Goal: Task Accomplishment & Management: Use online tool/utility

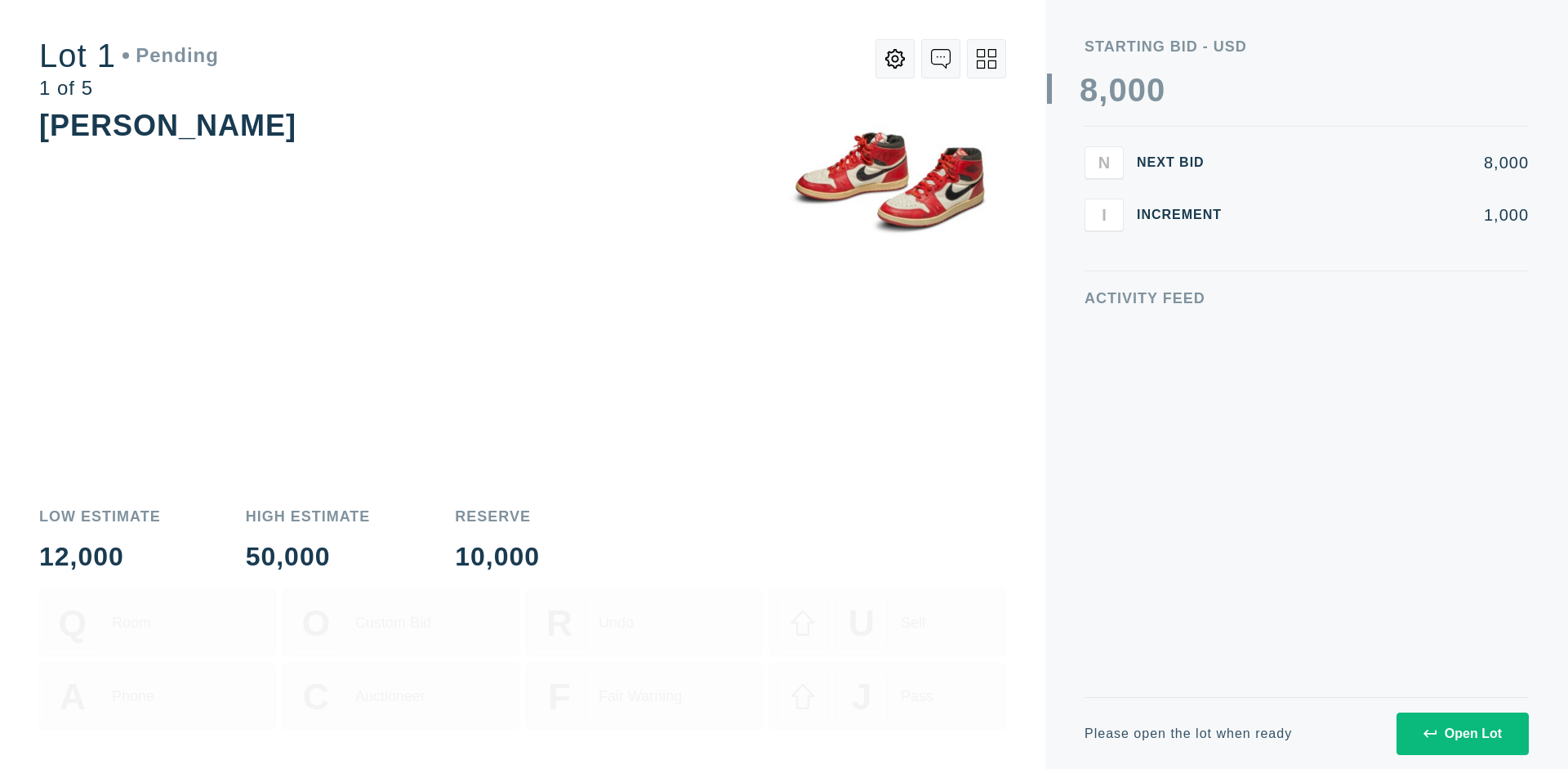
click at [1462, 734] on div "Open Lot" at bounding box center [1462, 734] width 78 height 15
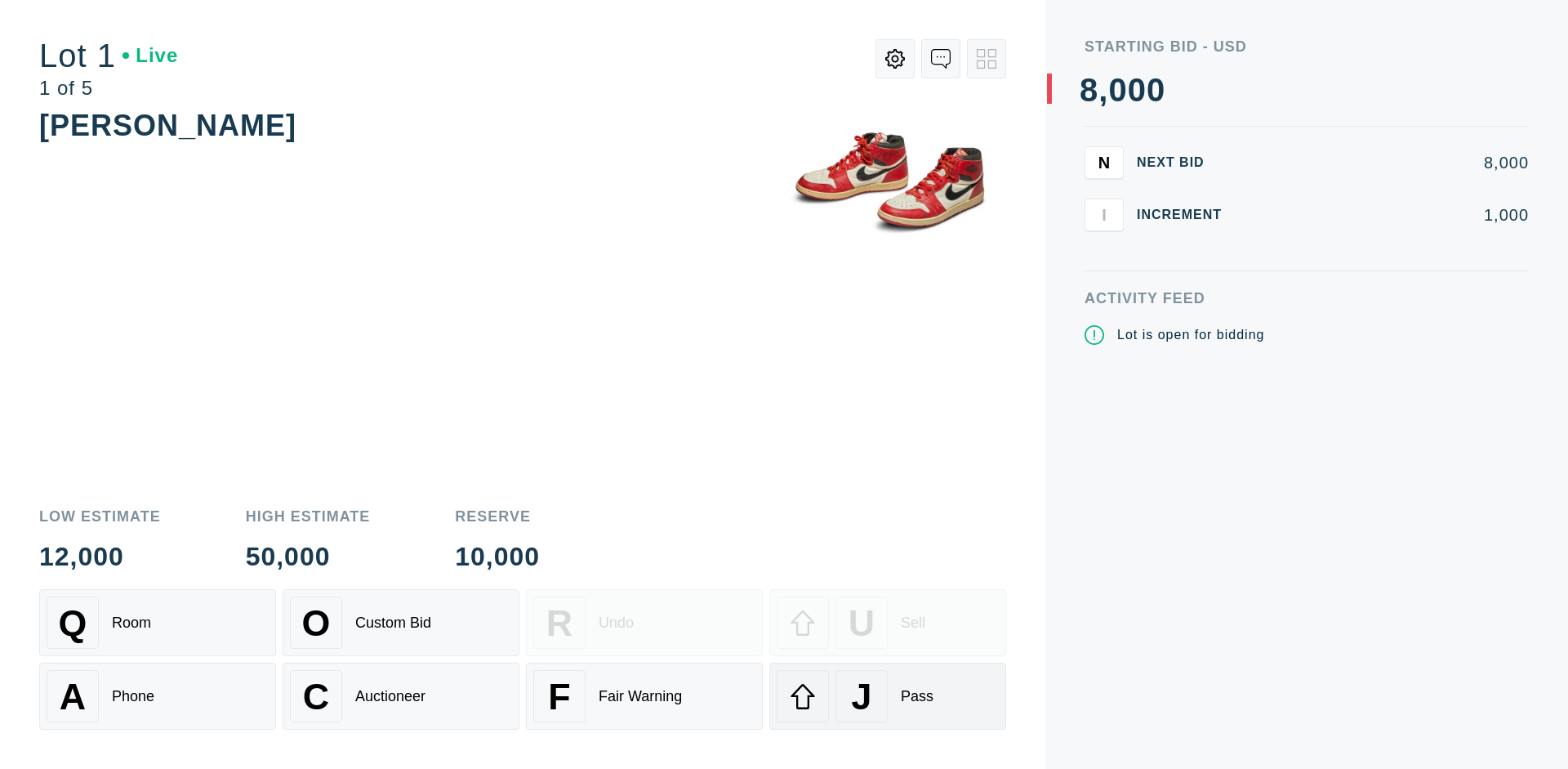
click at [888, 696] on div "J Pass" at bounding box center [888, 695] width 222 height 52
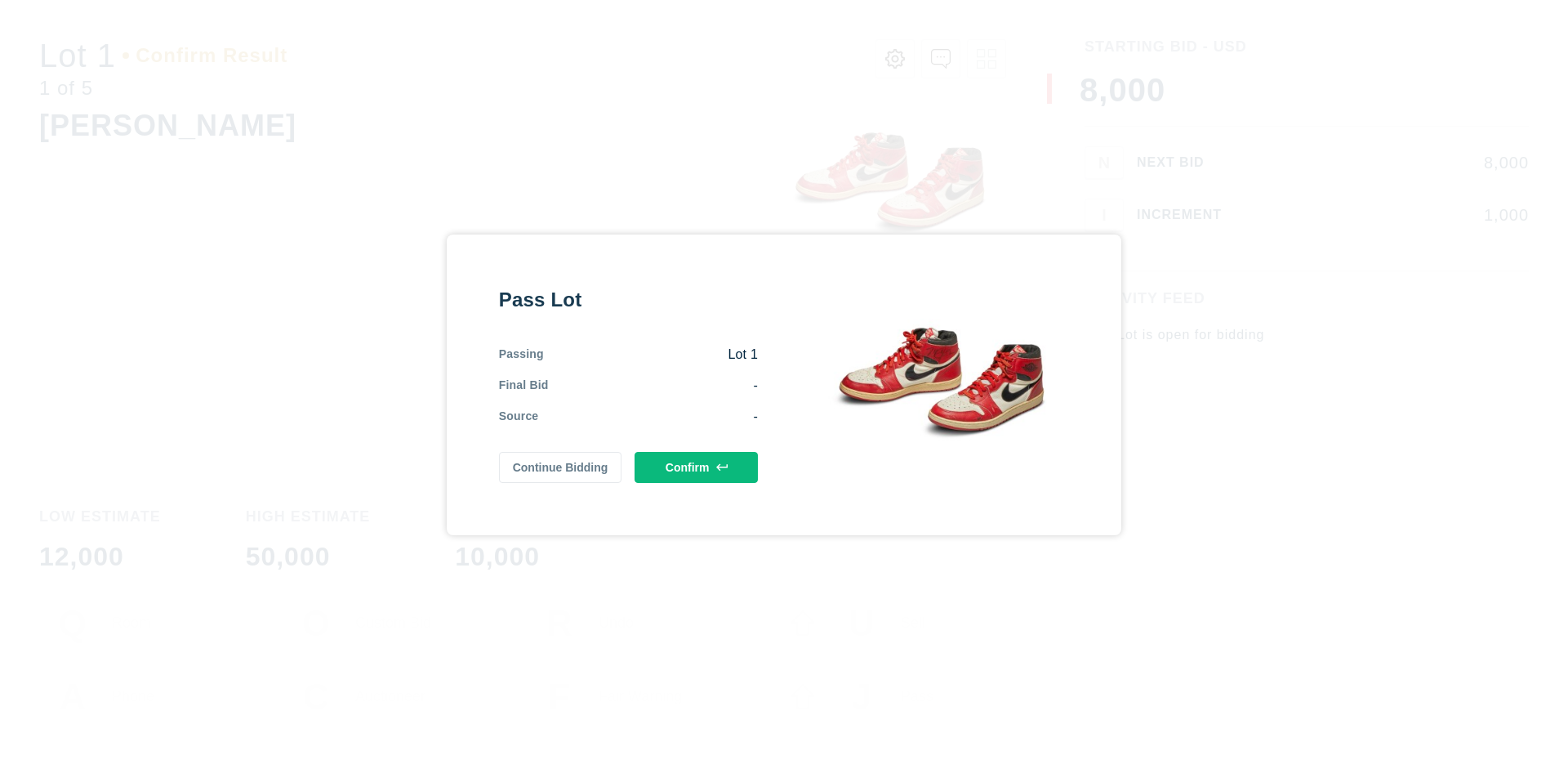
click at [697, 463] on button "Confirm" at bounding box center [697, 468] width 124 height 31
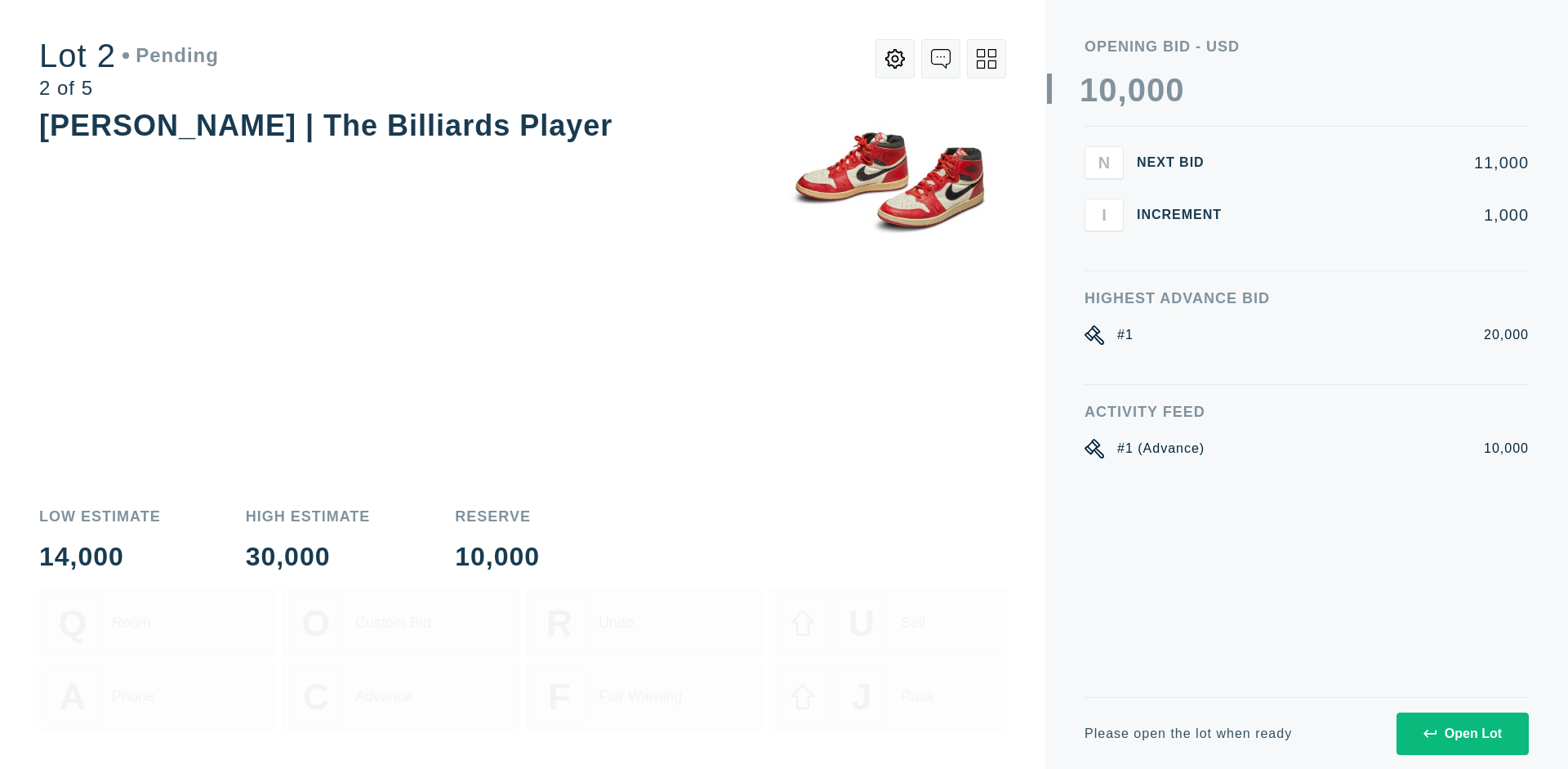
click at [1462, 734] on div "Open Lot" at bounding box center [1462, 734] width 78 height 15
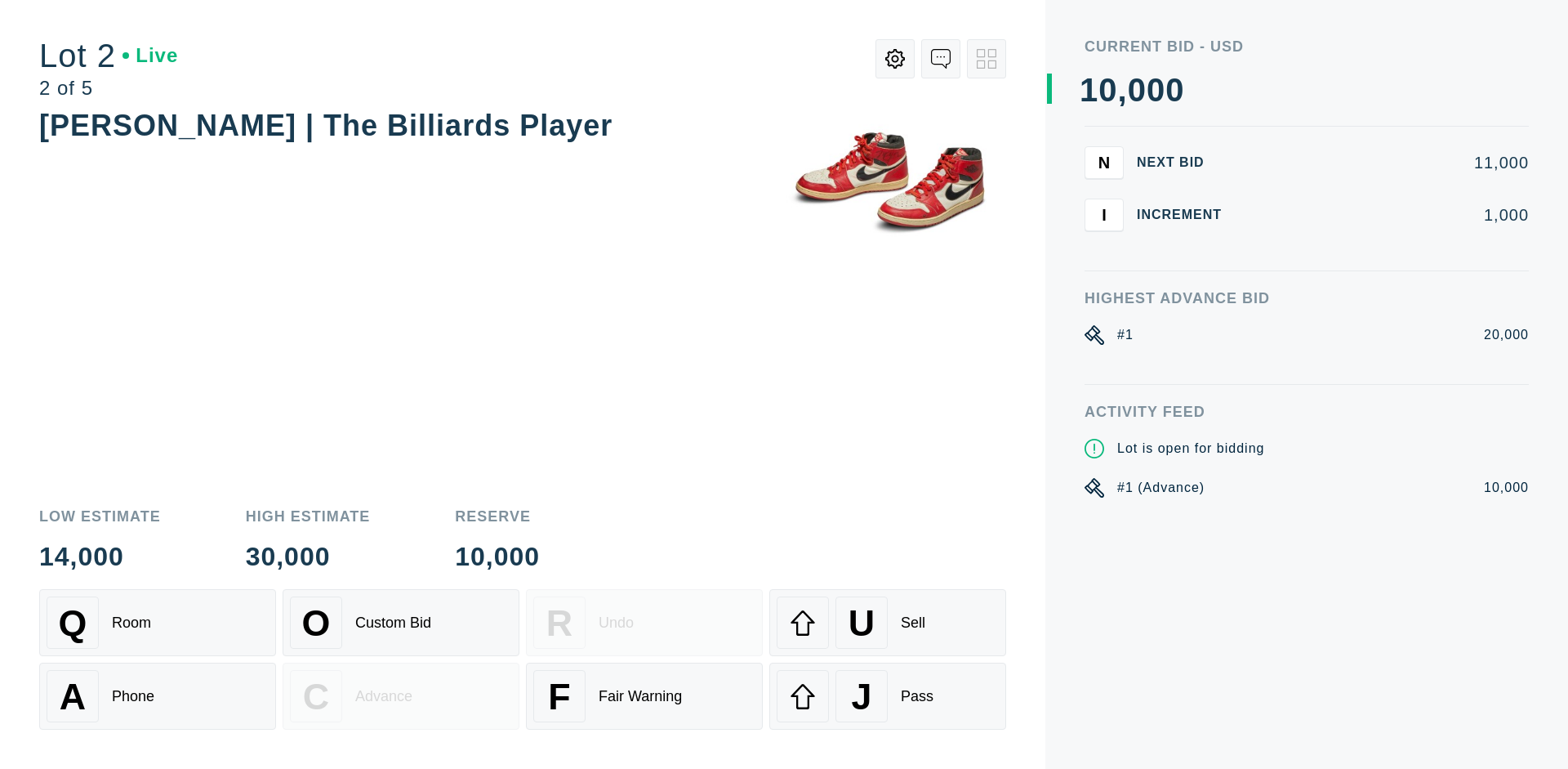
click at [888, 696] on div "J Pass" at bounding box center [888, 695] width 222 height 52
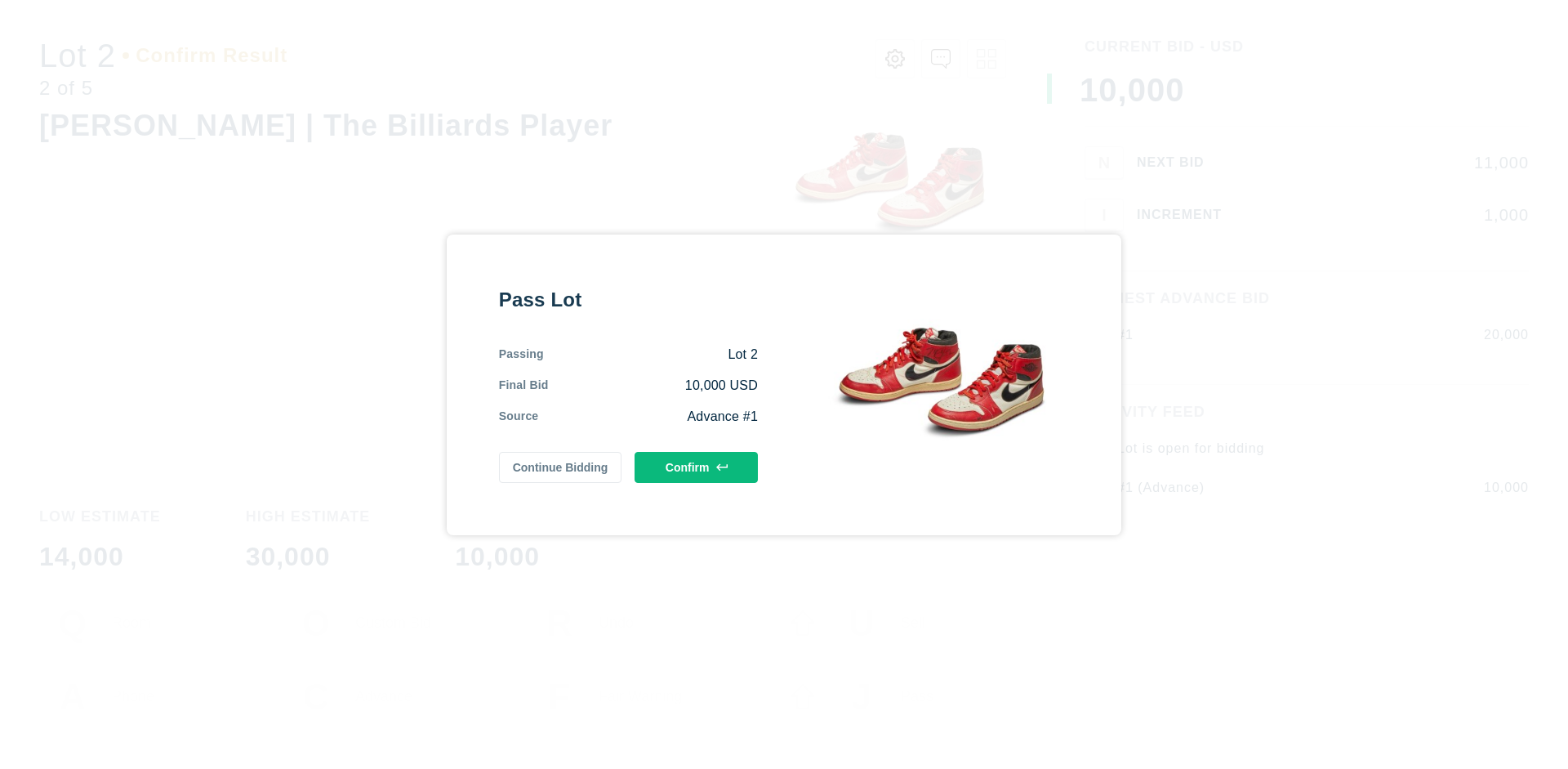
click at [697, 467] on button "Confirm" at bounding box center [697, 468] width 124 height 31
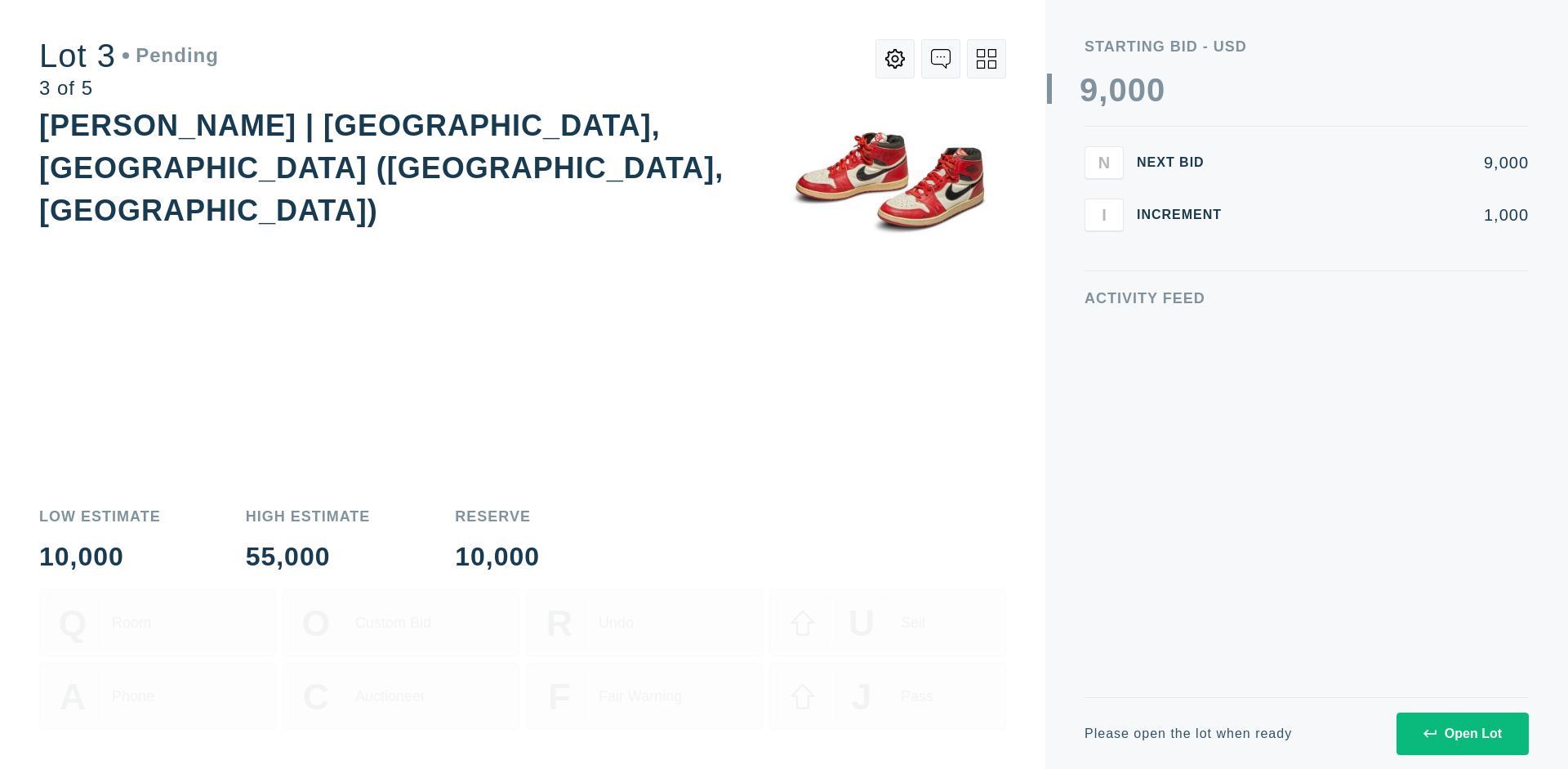
click at [1462, 734] on div "Open Lot" at bounding box center [1462, 734] width 78 height 15
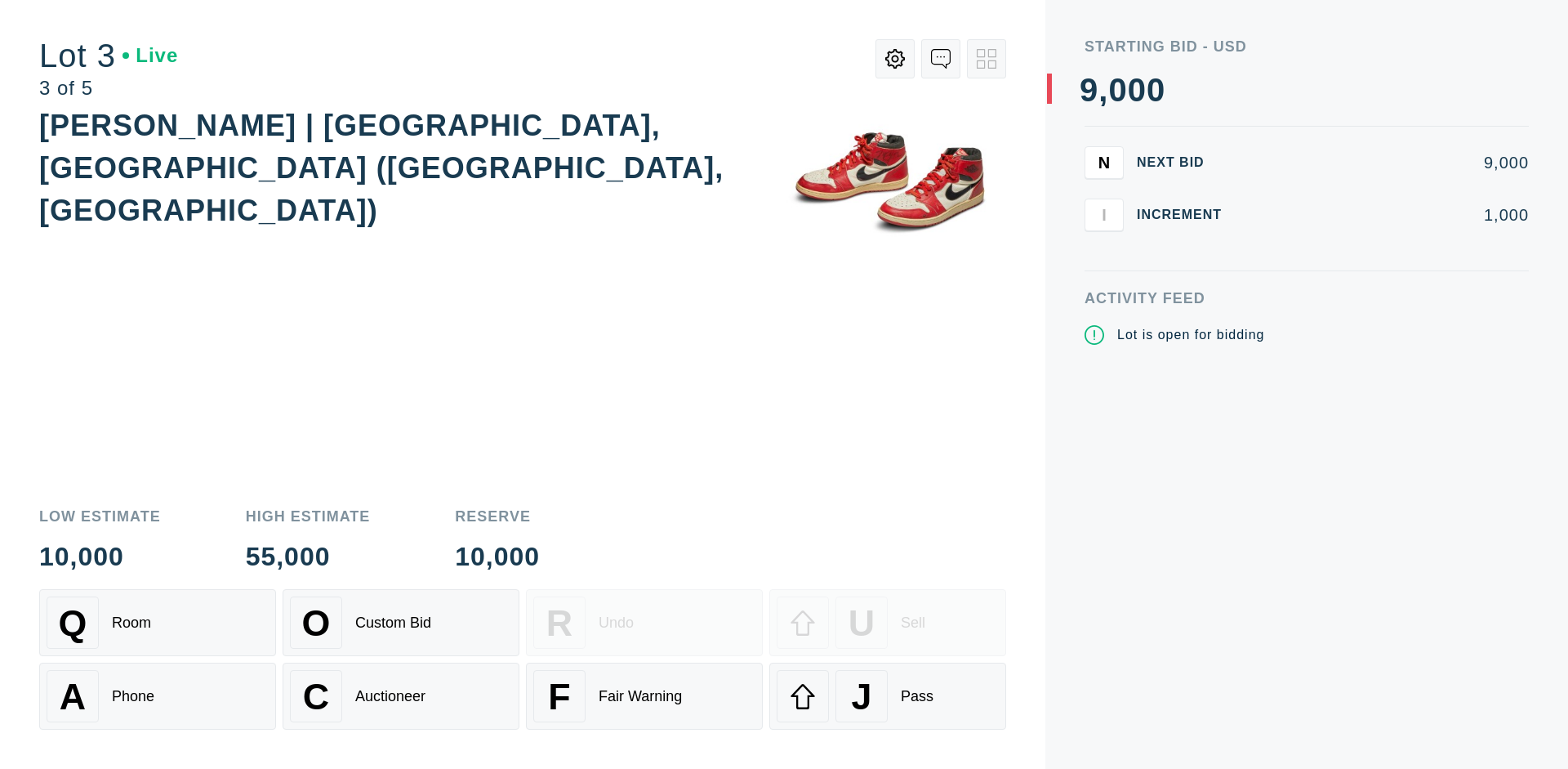
click at [888, 696] on div "J Pass" at bounding box center [888, 695] width 222 height 52
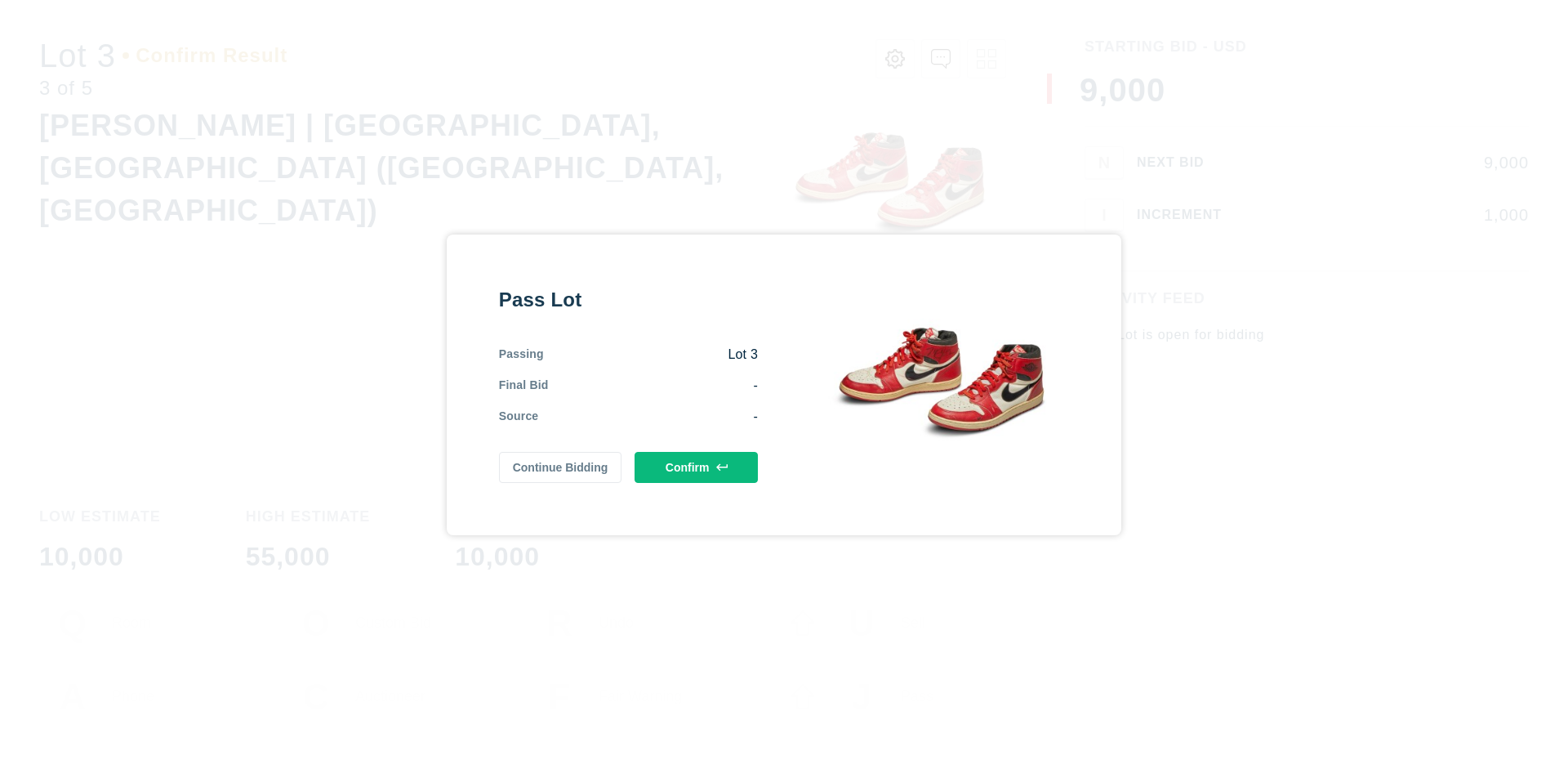
click at [697, 464] on button "Confirm" at bounding box center [697, 468] width 124 height 31
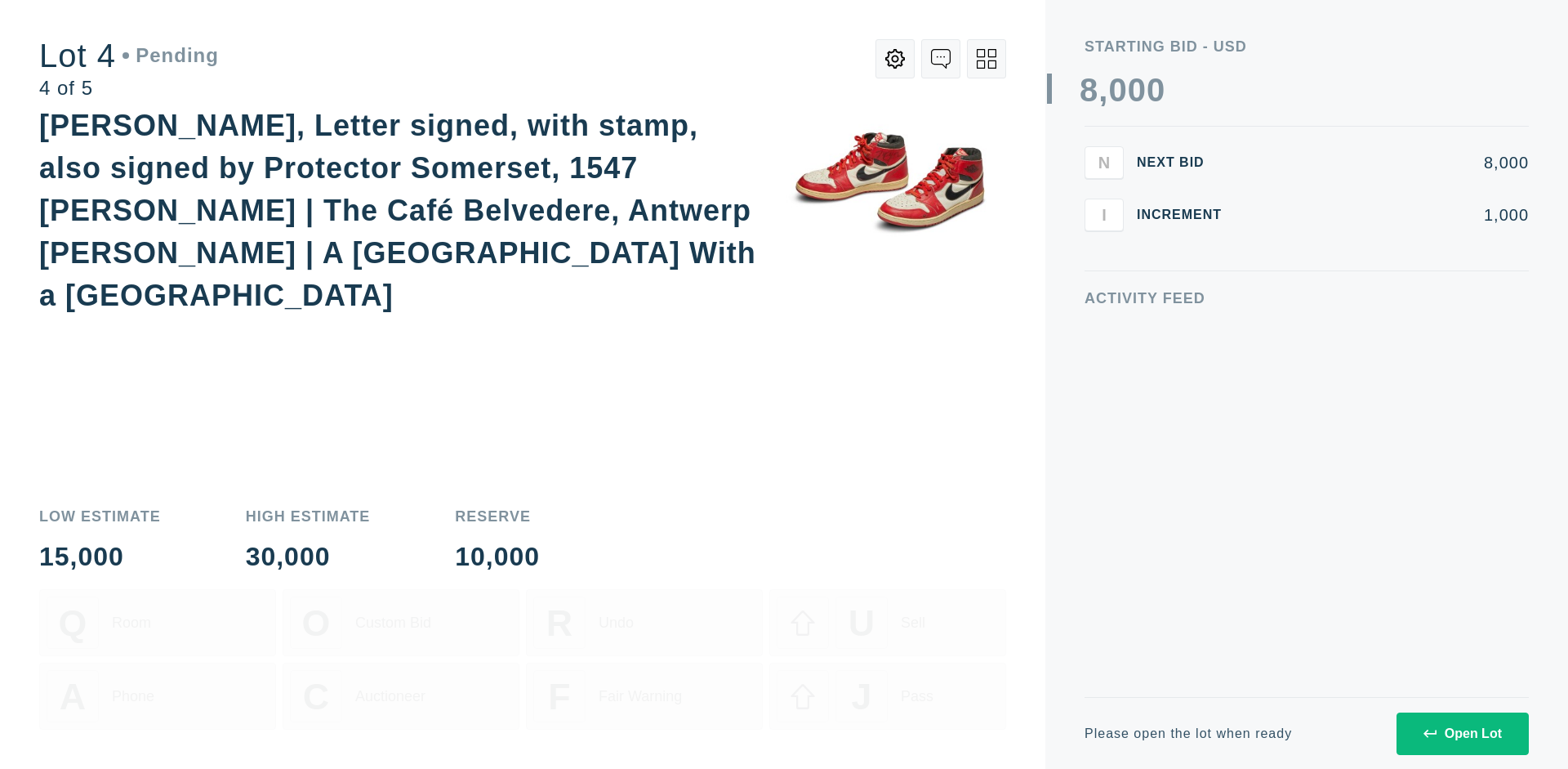
click at [987, 59] on icon at bounding box center [987, 59] width 20 height 20
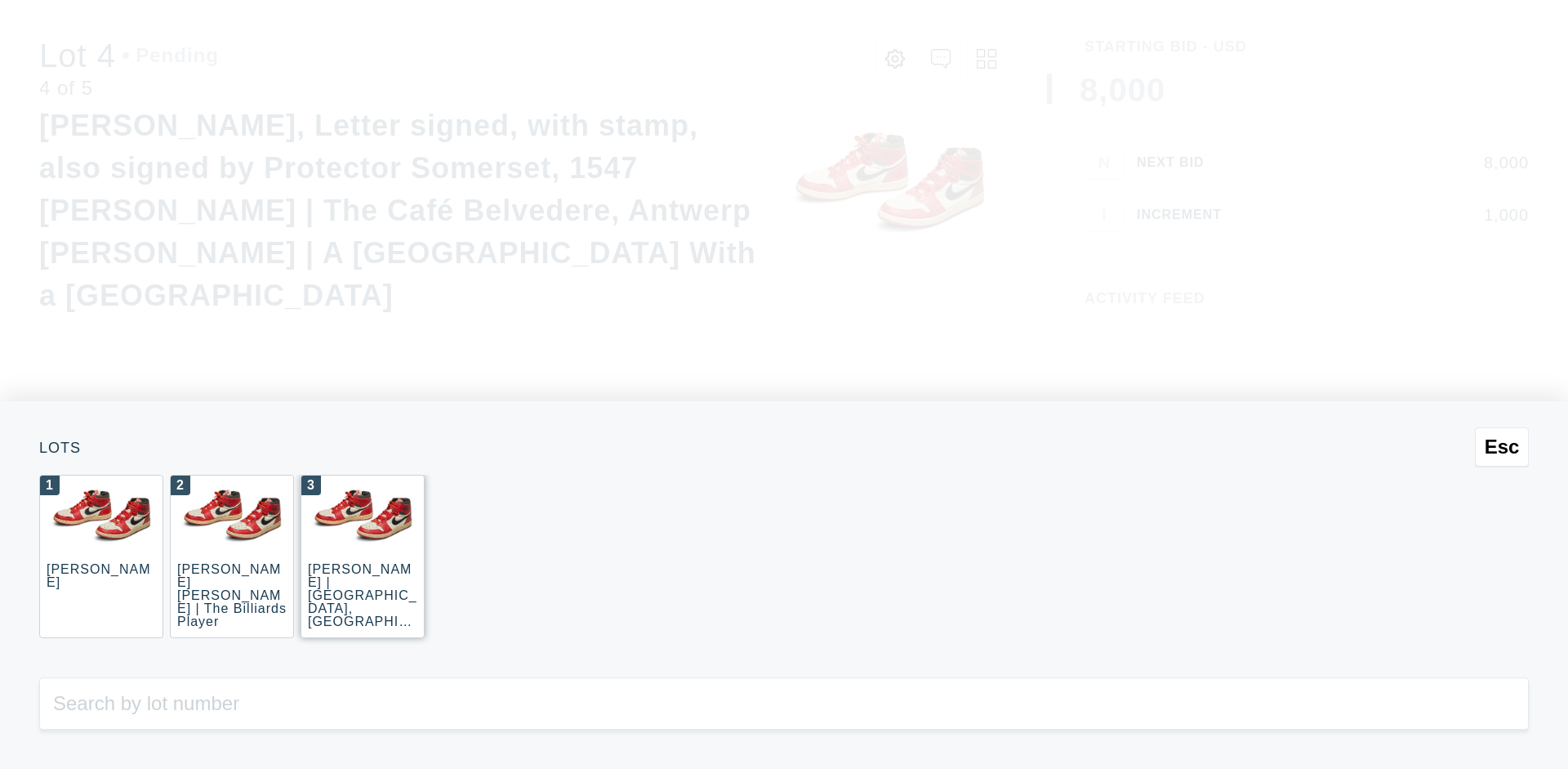
click at [363, 557] on div "3 JOAQUÍN SOROLLA | La Caleta, Málaga (La Caleta Beach, Málaga)" at bounding box center [362, 557] width 124 height 164
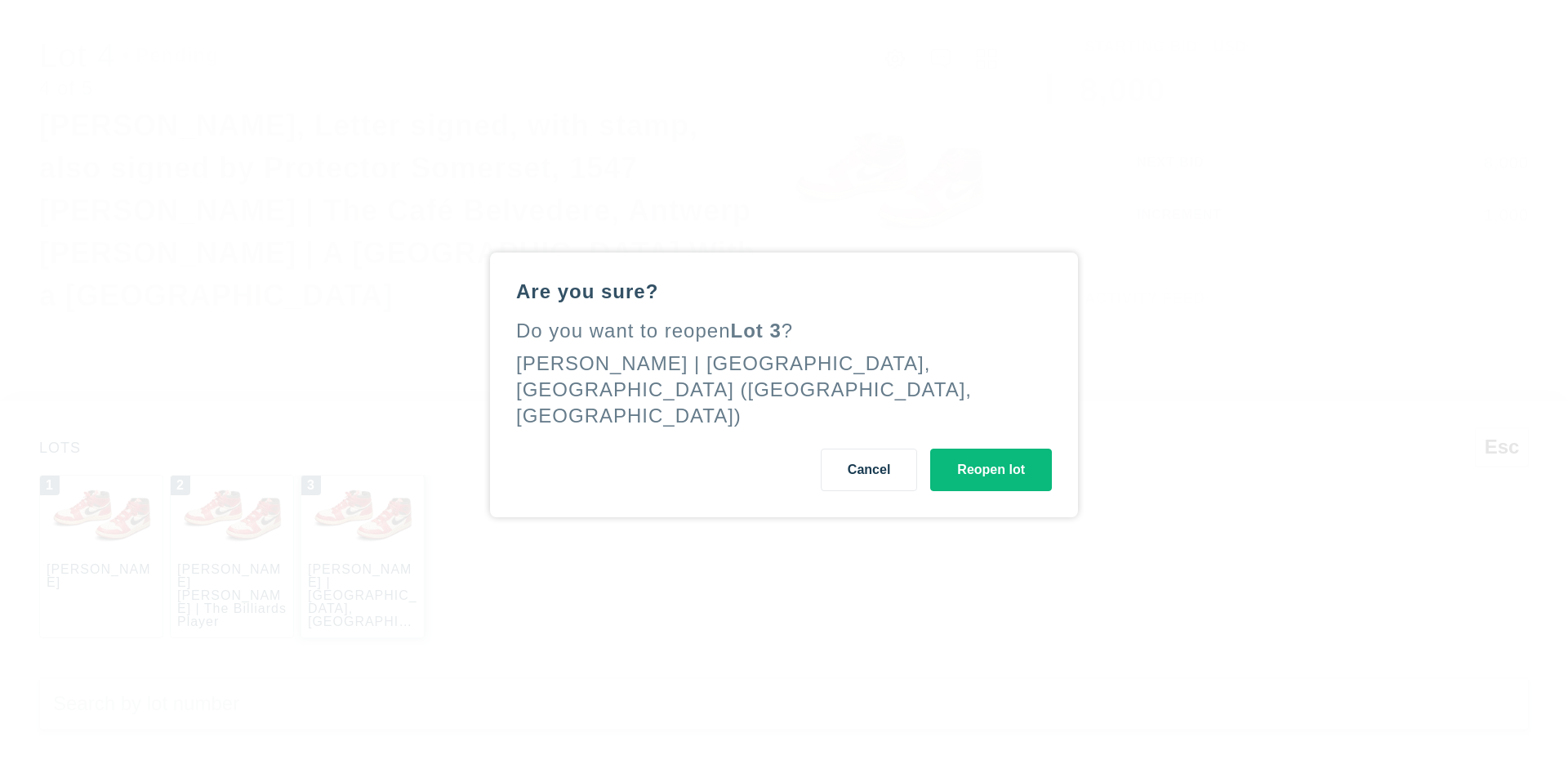
click at [985, 482] on button "Reopen lot" at bounding box center [991, 470] width 122 height 43
